Goal: Task Accomplishment & Management: Use online tool/utility

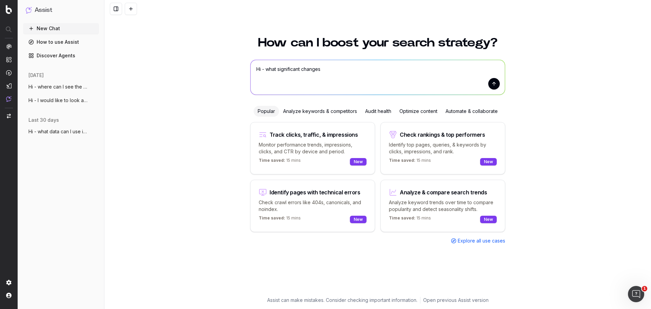
click at [196, 120] on div "How can I boost your search strategy? Hi - what significant changes Hi - what s…" at bounding box center [377, 168] width 547 height 281
click at [212, 118] on div "How can I boost your search strategy? Hi - what significant changes Hi - what s…" at bounding box center [377, 168] width 547 height 281
click at [41, 104] on span "CustomReports" at bounding box center [41, 105] width 34 height 5
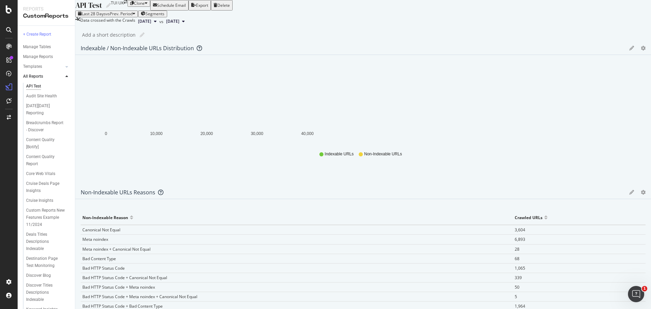
scroll to position [298, 0]
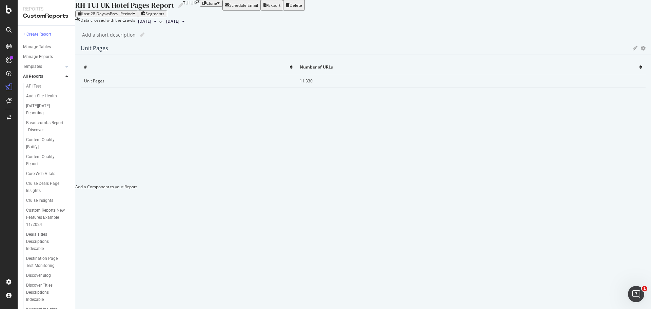
click at [521, 184] on div "Add a Component to your Report" at bounding box center [363, 187] width 576 height 6
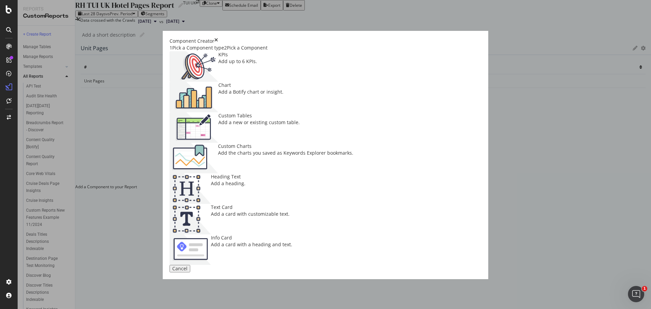
click at [284, 89] on div "Chart" at bounding box center [250, 85] width 65 height 7
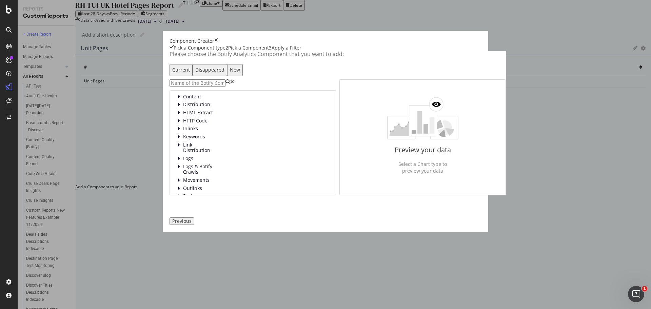
click at [195, 87] on input "modal" at bounding box center [198, 82] width 56 height 7
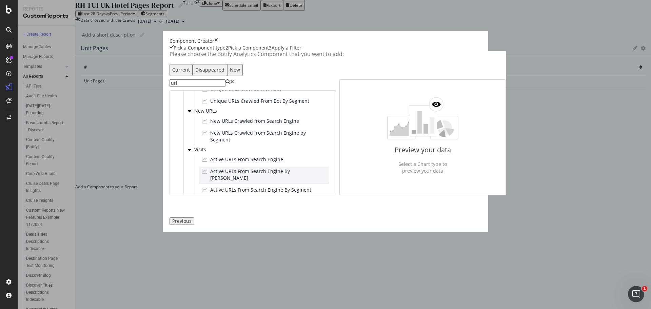
scroll to position [345, 0]
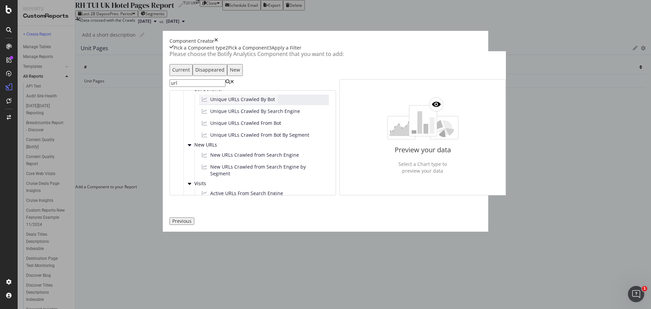
click at [245, 103] on span "Unique URLs Crawled By Bot" at bounding box center [242, 99] width 65 height 7
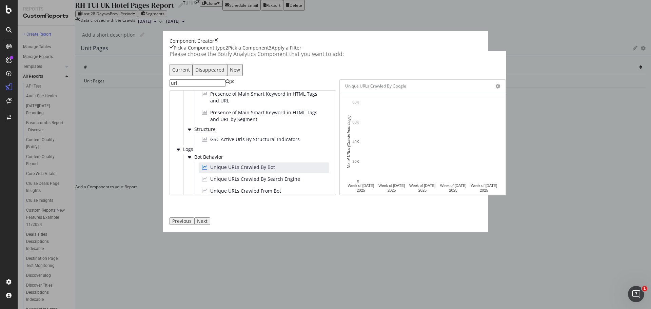
scroll to position [243, 0]
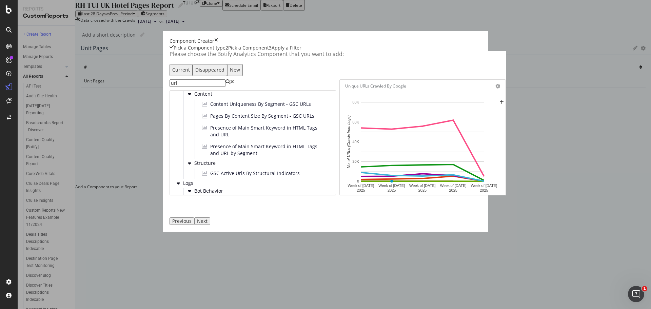
drag, startPoint x: 482, startPoint y: 269, endPoint x: 323, endPoint y: 163, distance: 191.1
click at [355, 199] on div "Component Creator Pick a Component type 2 Pick a Component 3 Apply a Filter Ple…" at bounding box center [326, 131] width 326 height 201
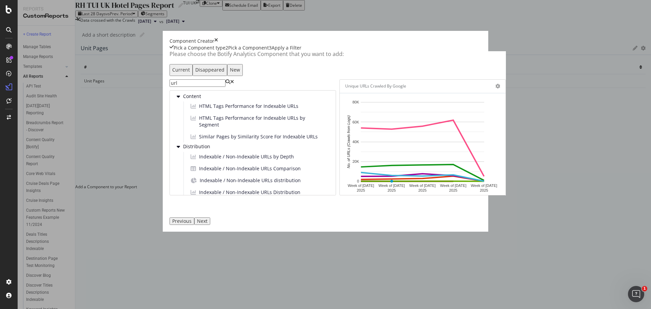
scroll to position [0, 0]
click at [226, 87] on input "url" at bounding box center [198, 82] width 56 height 7
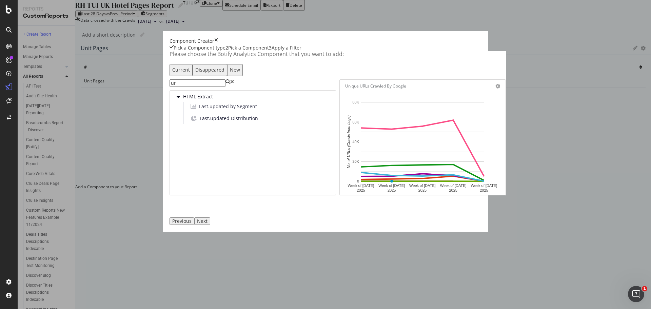
type input "url"
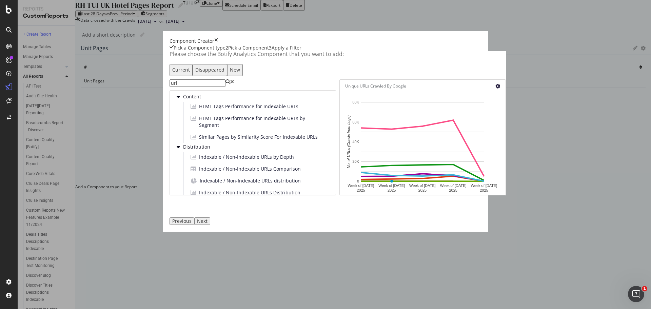
click at [496, 89] on icon "modal" at bounding box center [498, 86] width 5 height 5
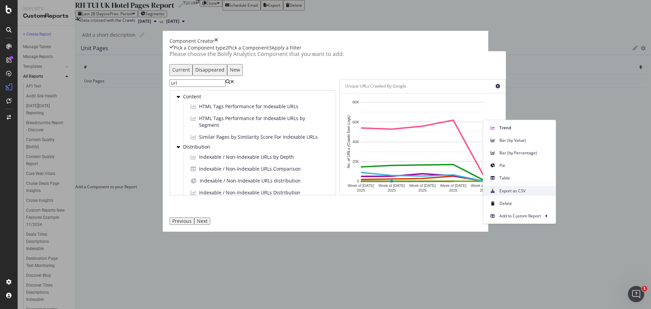
click at [517, 192] on span "Export as CSV" at bounding box center [525, 191] width 51 height 6
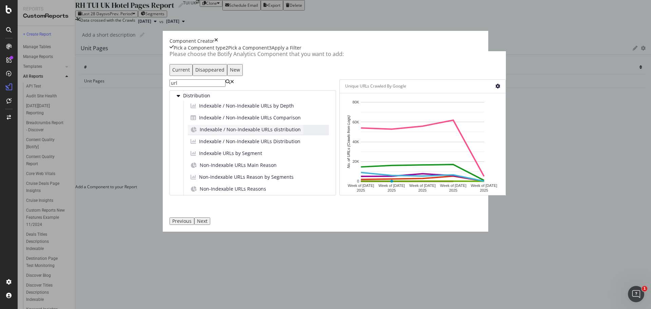
scroll to position [68, 0]
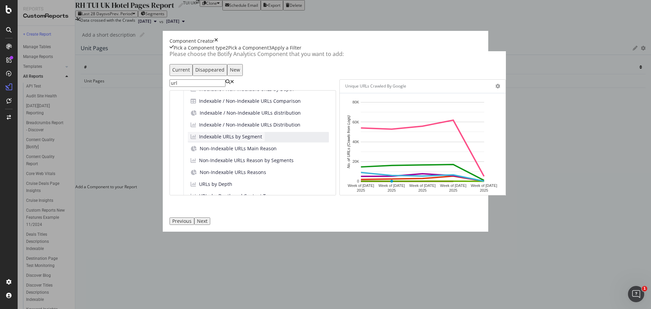
click at [208, 140] on span "Indexable URLs by Segment" at bounding box center [230, 136] width 63 height 7
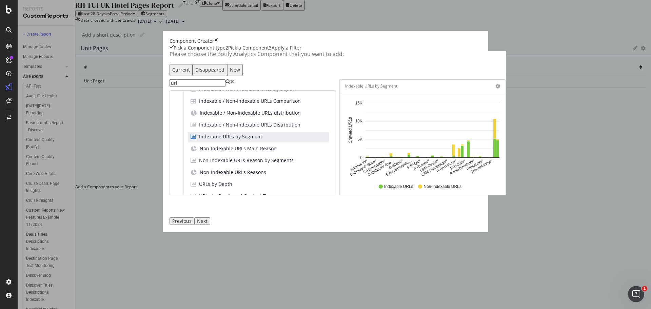
click at [208, 224] on div "Next" at bounding box center [202, 220] width 11 height 5
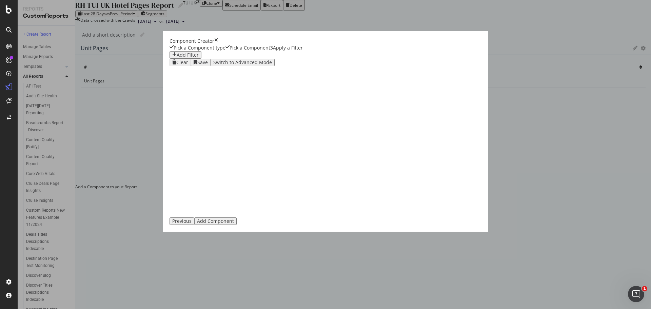
click at [180, 58] on div "Add Filter" at bounding box center [188, 54] width 22 height 5
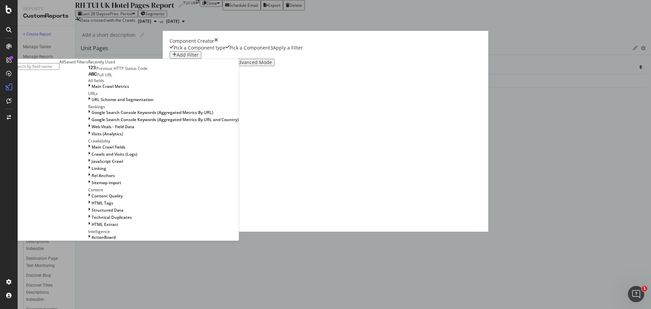
click at [482, 225] on div "Previous Add Component" at bounding box center [326, 220] width 312 height 7
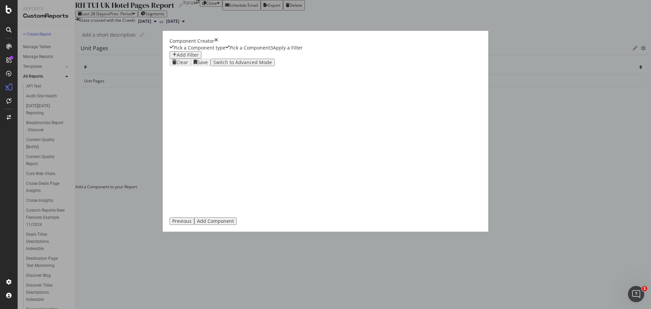
click at [234, 224] on div "Add Component" at bounding box center [215, 220] width 37 height 5
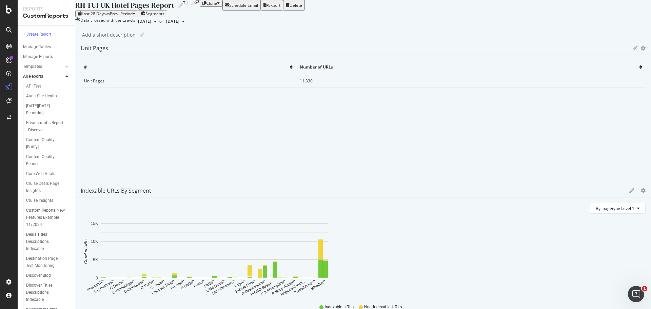
click at [165, 17] on span "Segments" at bounding box center [155, 14] width 19 height 6
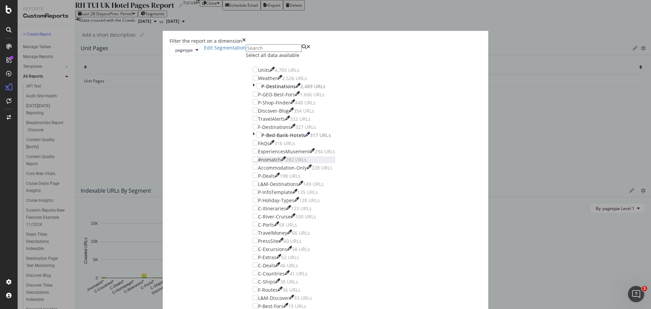
scroll to position [0, 0]
click at [204, 55] on button "pagetype" at bounding box center [187, 49] width 35 height 11
click at [246, 55] on div "pagetype Edit Segmentation" at bounding box center [208, 49] width 76 height 11
click at [246, 55] on link "Edit Segmentation" at bounding box center [225, 49] width 42 height 11
click at [246, 44] on icon "times" at bounding box center [244, 41] width 4 height 7
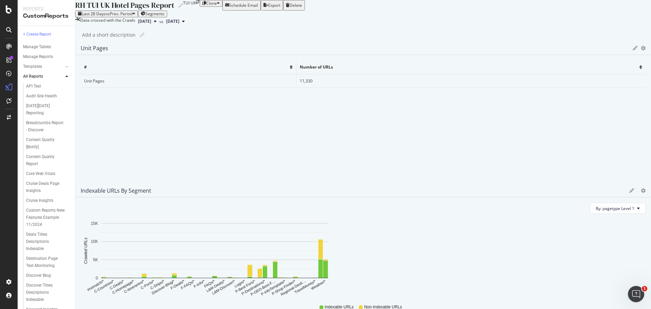
click at [641, 188] on icon "gear" at bounding box center [643, 190] width 5 height 5
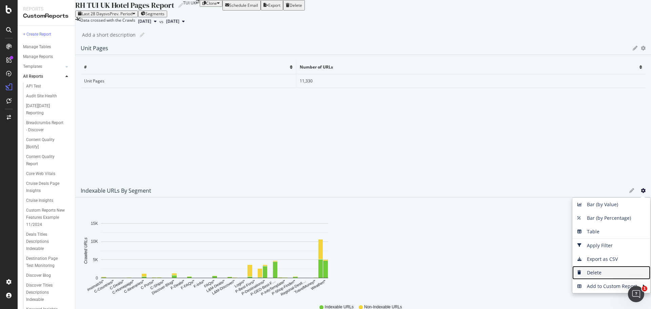
click at [573, 268] on span "Delete" at bounding box center [612, 273] width 78 height 10
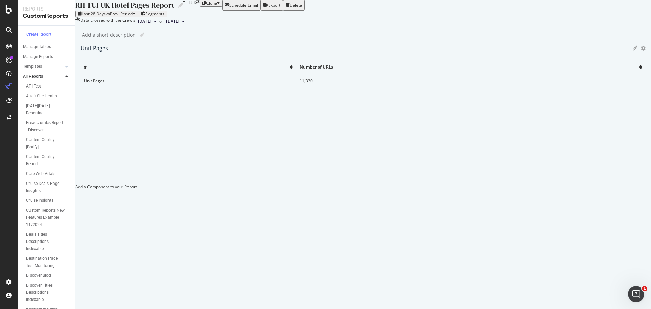
click at [489, 184] on div "Add a Component to your Report" at bounding box center [363, 187] width 576 height 6
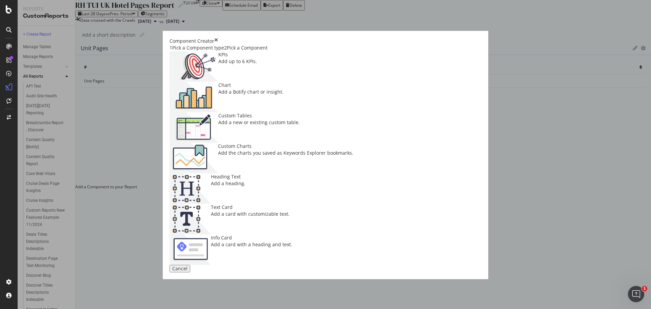
click at [268, 51] on div "Pick a Component" at bounding box center [247, 47] width 41 height 7
click at [268, 51] on div "2 Pick a Component" at bounding box center [245, 47] width 43 height 7
click at [353, 143] on div "Custom Charts" at bounding box center [285, 146] width 135 height 7
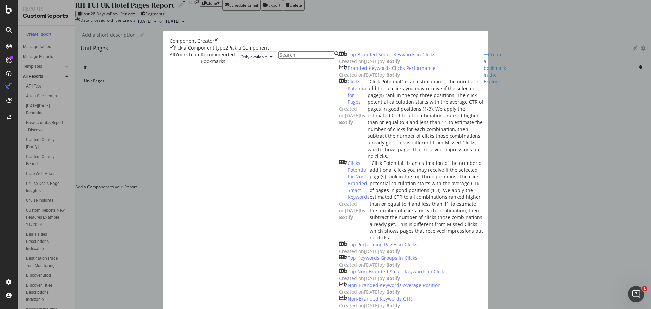
click at [218, 43] on icon "times" at bounding box center [216, 41] width 4 height 7
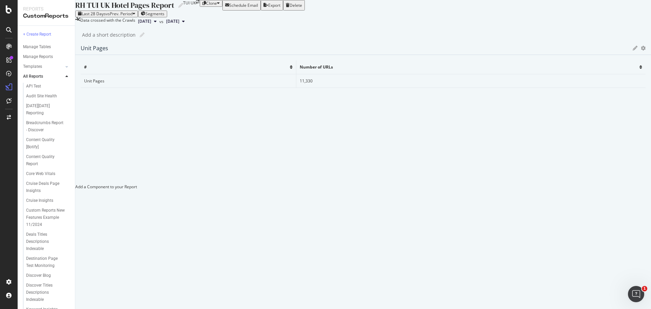
click at [455, 184] on div "Add a Component to your Report" at bounding box center [363, 187] width 576 height 6
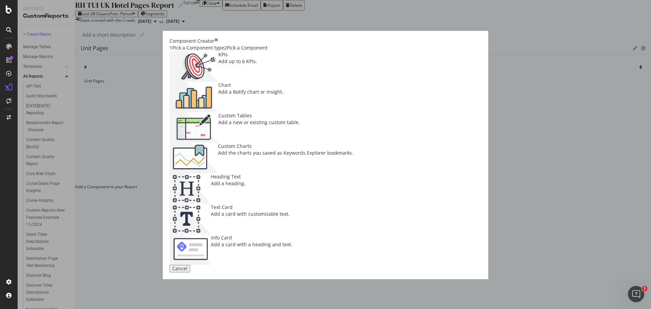
click at [259, 51] on div "2 Pick a Component" at bounding box center [245, 47] width 43 height 7
click at [284, 95] on div "Add a Botify chart or insight." at bounding box center [250, 92] width 65 height 7
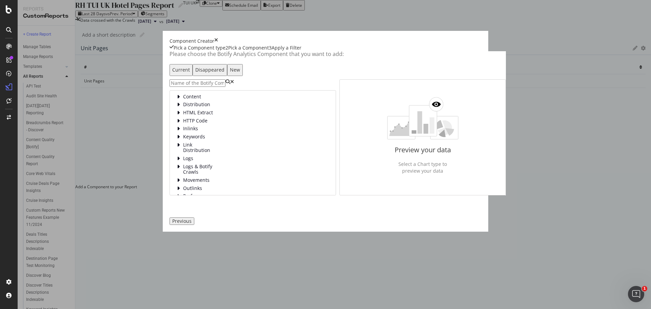
click at [225, 73] on div "Disappeared" at bounding box center [209, 69] width 29 height 5
click at [218, 44] on icon "times" at bounding box center [216, 41] width 4 height 7
